Goal: Find specific page/section

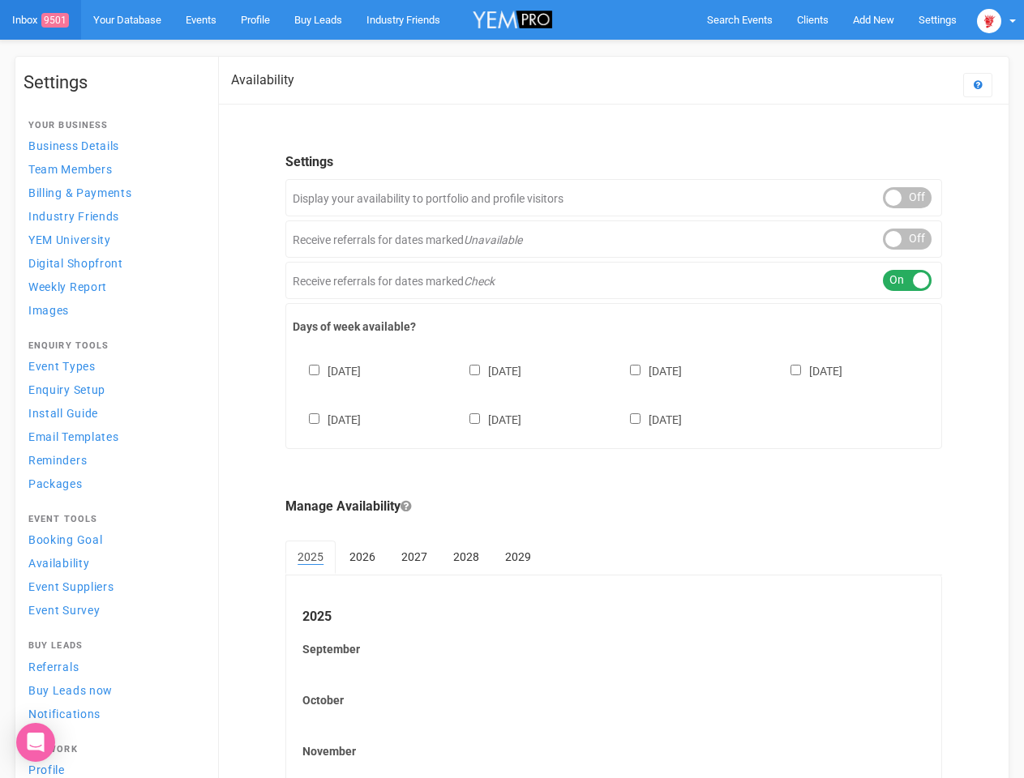
click at [511, 389] on div "[DATE] [DATE] [DATE] [DATE] [DATE] [DATE] [DATE]" at bounding box center [614, 387] width 642 height 97
click at [739, 19] on span "Search Events" at bounding box center [740, 20] width 66 height 12
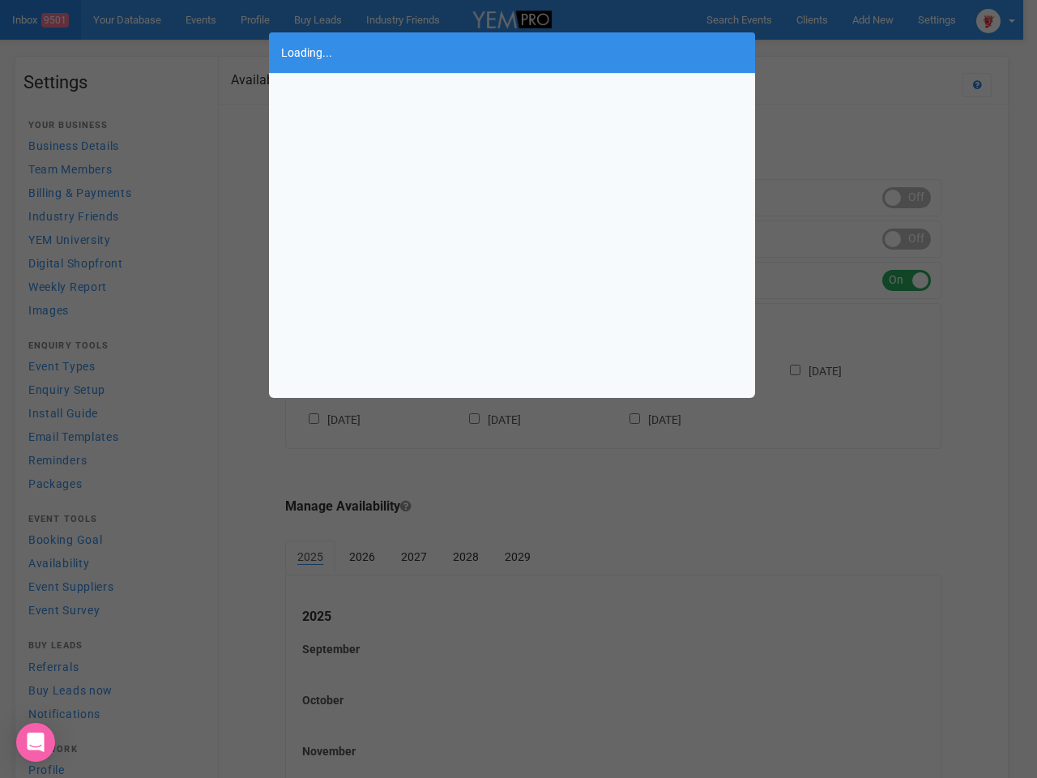
click at [836, 52] on div "Loading..." at bounding box center [518, 389] width 1037 height 778
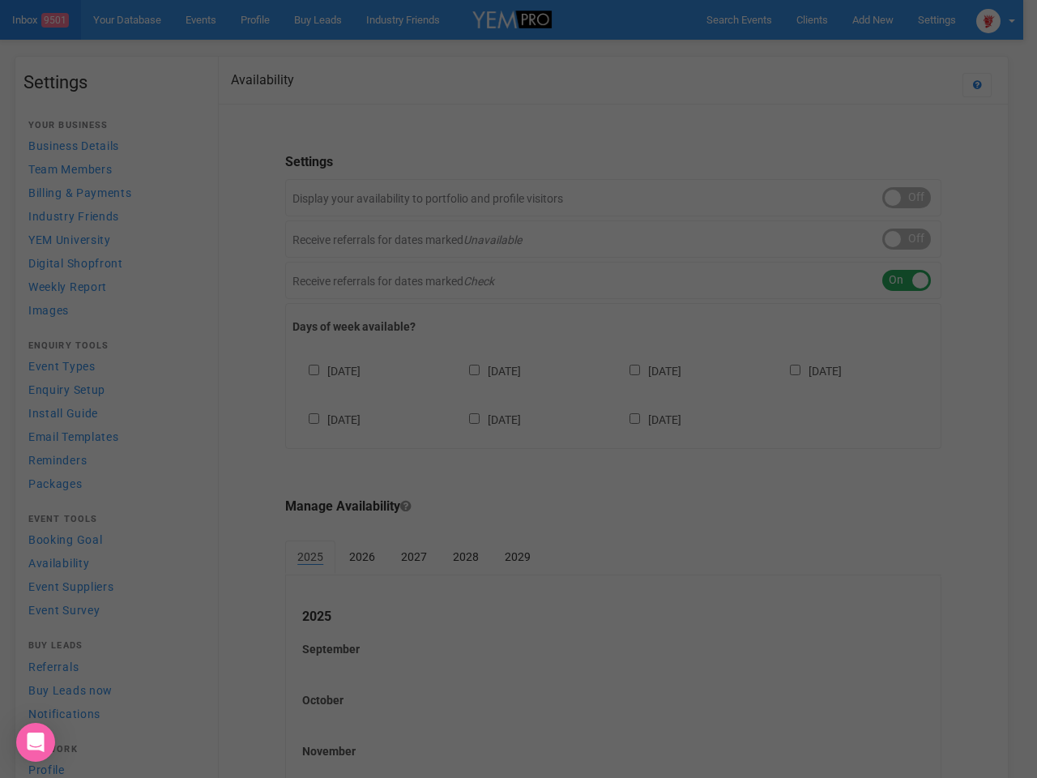
click at [996, 19] on div "Loading..." at bounding box center [518, 389] width 1037 height 778
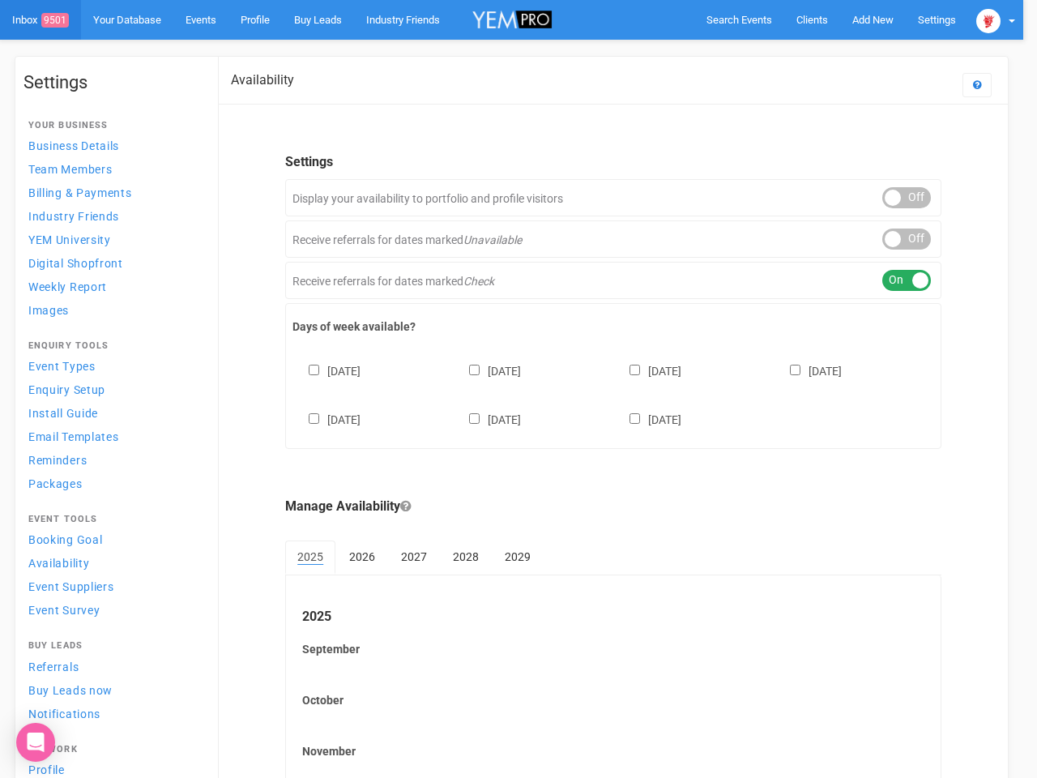
click at [907, 198] on div "ON OFF" at bounding box center [907, 197] width 49 height 21
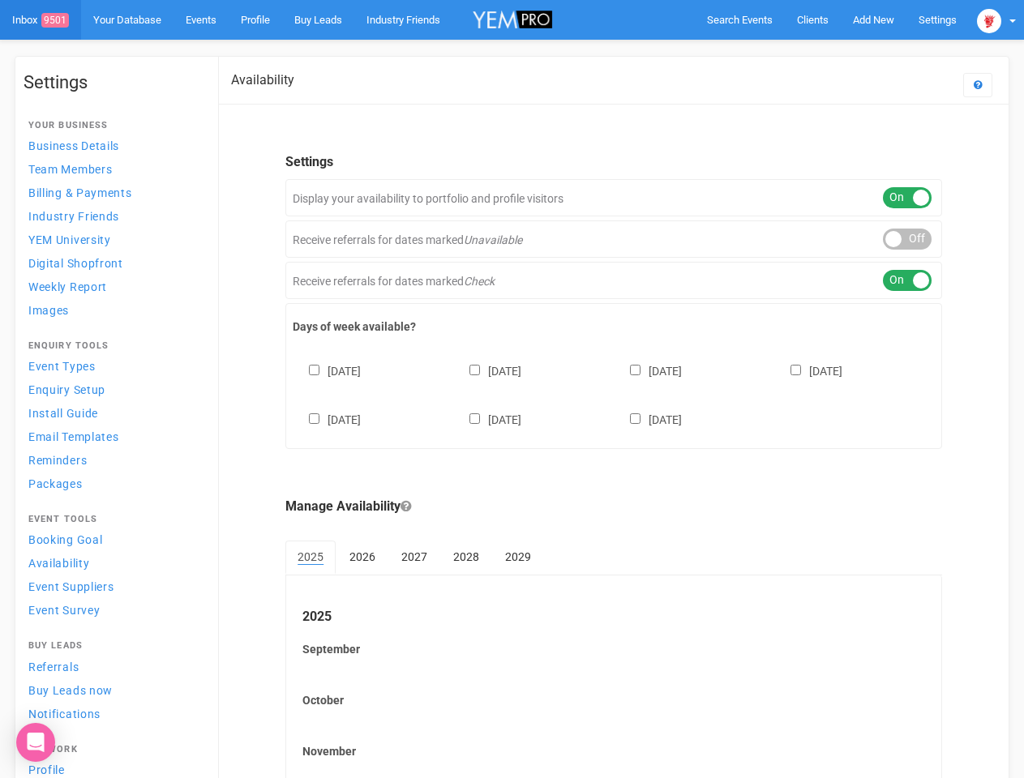
click at [907, 239] on div "ON OFF" at bounding box center [907, 239] width 49 height 21
click at [907, 280] on div "ON OFF" at bounding box center [907, 280] width 49 height 21
click at [614, 393] on div "[DATE] [DATE] [DATE] [DATE] [DATE] [DATE] [DATE]" at bounding box center [614, 387] width 642 height 97
